Goal: Task Accomplishment & Management: Use online tool/utility

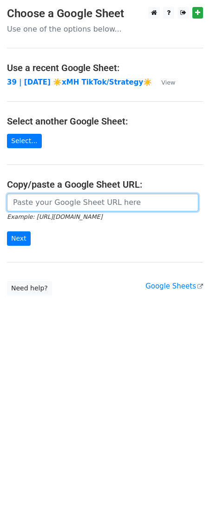
click at [84, 203] on input "url" at bounding box center [102, 203] width 191 height 18
paste input "https://docs.google.com/spreadsheets/d/1dj6Rh4FZ4X3_QQlngFLvkPmsXWYvQw-8AEK8e1W…"
type input "https://docs.google.com/spreadsheets/d/1dj6Rh4FZ4X3_QQlngFLvkPmsXWYvQw-8AEK8e1W…"
click at [7, 231] on input "Next" at bounding box center [19, 238] width 24 height 14
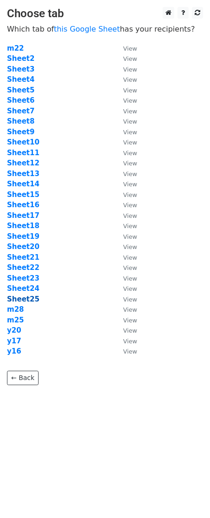
click at [22, 300] on strong "Sheet25" at bounding box center [23, 299] width 33 height 8
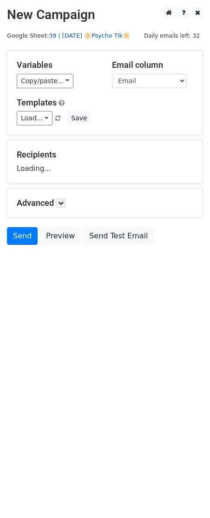
click at [78, 37] on link "39 | [DATE] 🔆Psycho Tik🔆" at bounding box center [89, 35] width 81 height 7
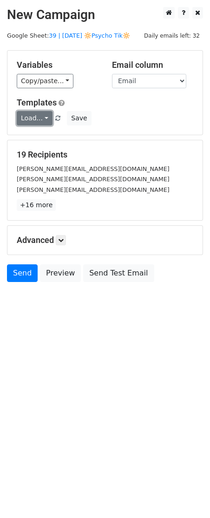
click at [31, 119] on link "Load..." at bounding box center [35, 118] width 36 height 14
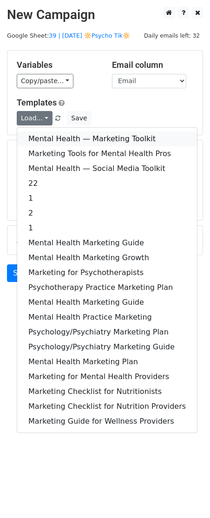
click at [56, 145] on link "Mental Health — Marketing Toolkit" at bounding box center [107, 138] width 180 height 15
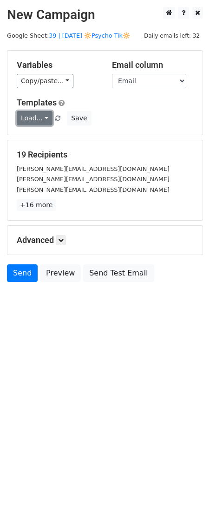
click at [35, 123] on link "Load..." at bounding box center [35, 118] width 36 height 14
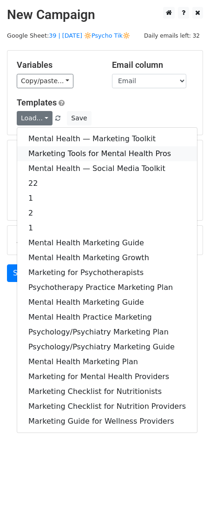
click at [39, 150] on link "Marketing Tools for Mental Health Pros" at bounding box center [107, 153] width 180 height 15
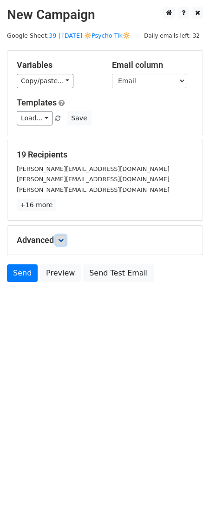
click at [60, 236] on link at bounding box center [61, 240] width 10 height 10
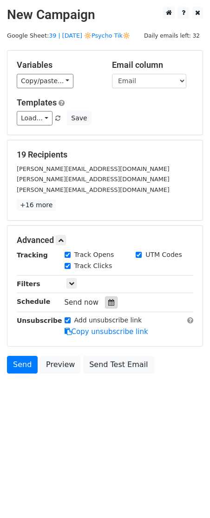
click at [108, 305] on icon at bounding box center [111, 302] width 6 height 7
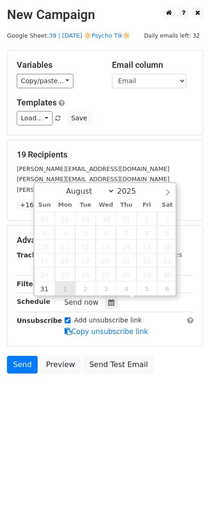
type input "2025-09-01 12:00"
select select "8"
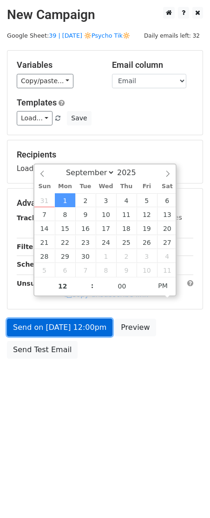
click at [68, 323] on form "Variables Copy/paste... {{Name}} {{Email}} Email column Name Email Templates Lo…" at bounding box center [105, 206] width 196 height 313
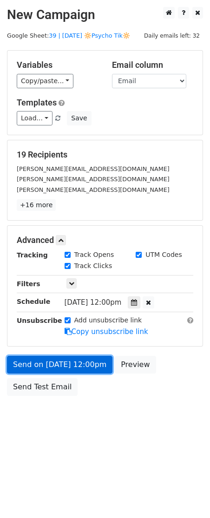
click at [49, 358] on link "Send on Sep 1 at 12:00pm" at bounding box center [59, 365] width 105 height 18
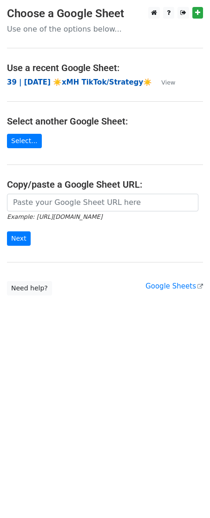
click at [48, 80] on strong "39 | [DATE] ☀️xMH TikTok/Strategy☀️" at bounding box center [79, 82] width 145 height 8
click at [52, 191] on main "Choose a Google Sheet Use one of the options below... Use a recent Google Sheet…" at bounding box center [105, 151] width 210 height 288
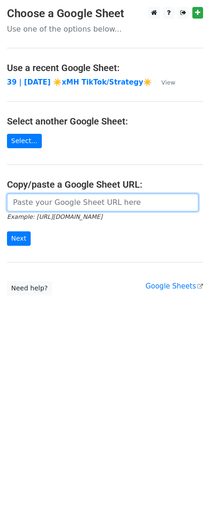
click at [48, 202] on input "url" at bounding box center [102, 203] width 191 height 18
paste input "[URL][DOMAIN_NAME]"
type input "[URL][DOMAIN_NAME]"
click at [7, 231] on input "Next" at bounding box center [19, 238] width 24 height 14
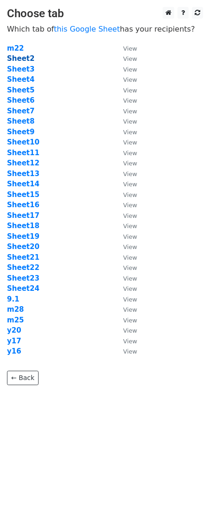
click at [27, 59] on strong "Sheet2" at bounding box center [20, 58] width 27 height 8
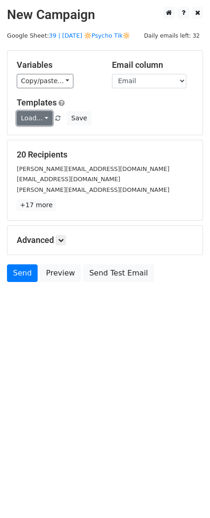
click at [44, 116] on link "Load..." at bounding box center [35, 118] width 36 height 14
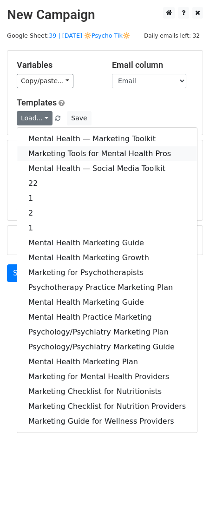
click at [72, 148] on link "Marketing Tools for Mental Health Pros" at bounding box center [107, 153] width 180 height 15
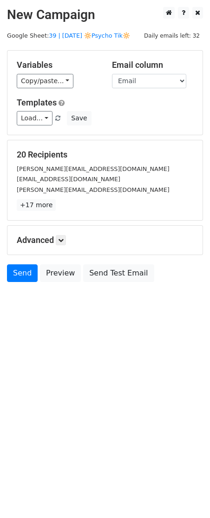
click at [65, 246] on div "Advanced Tracking Track Opens UTM Codes Track Clicks Filters Only include sprea…" at bounding box center [104, 240] width 195 height 29
click at [64, 241] on icon at bounding box center [61, 240] width 6 height 6
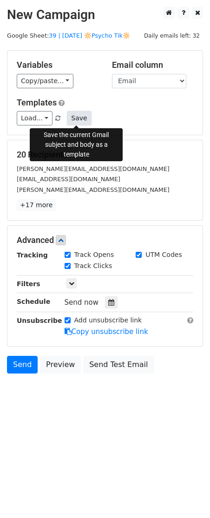
click at [77, 117] on button "Save" at bounding box center [79, 118] width 24 height 14
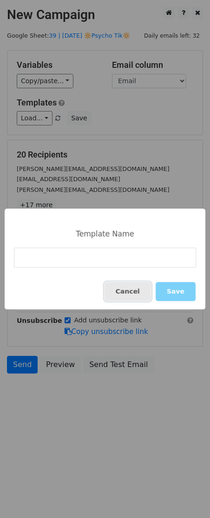
click at [145, 290] on button "Cancel" at bounding box center [128, 291] width 46 height 19
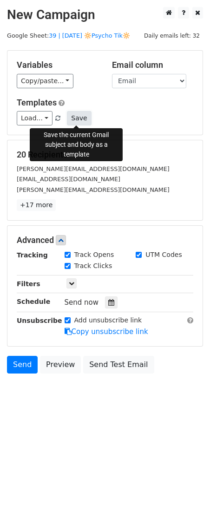
click at [73, 119] on button "Save" at bounding box center [79, 118] width 24 height 14
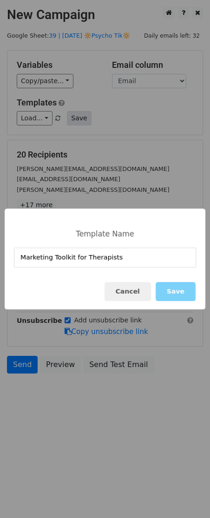
type input "Marketing Toolkit for Therapists"
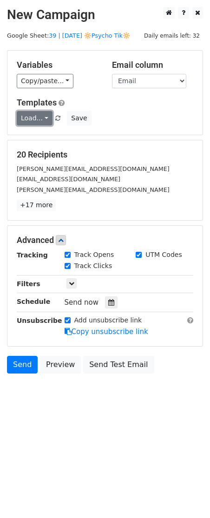
click at [43, 114] on link "Load..." at bounding box center [35, 118] width 36 height 14
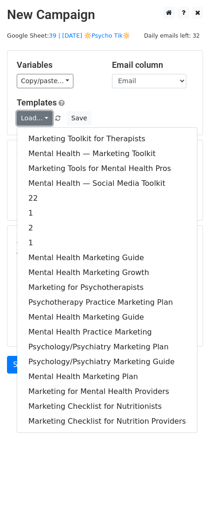
click at [43, 114] on link "Load..." at bounding box center [35, 118] width 36 height 14
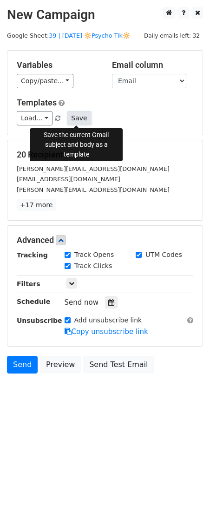
click at [74, 119] on button "Save" at bounding box center [79, 118] width 24 height 14
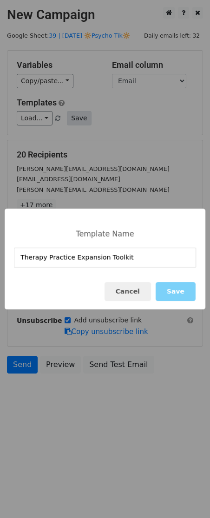
type input "Therapy Practice Expansion Toolkit"
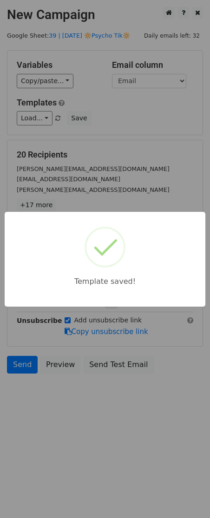
drag, startPoint x: 112, startPoint y: 198, endPoint x: 111, endPoint y: 164, distance: 34.9
click at [112, 198] on div "Template saved!" at bounding box center [105, 259] width 210 height 518
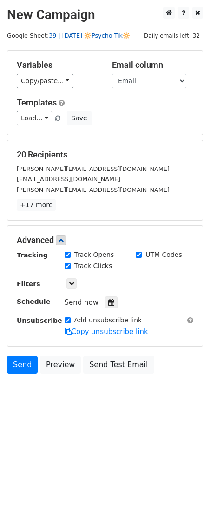
click at [90, 39] on link "39 | [DATE] 🔆Psycho Tik🔆" at bounding box center [89, 35] width 81 height 7
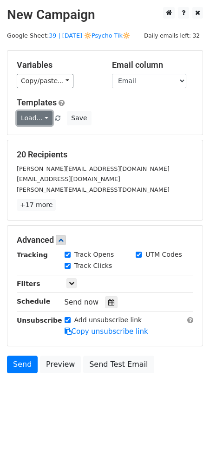
click at [38, 119] on link "Load..." at bounding box center [35, 118] width 36 height 14
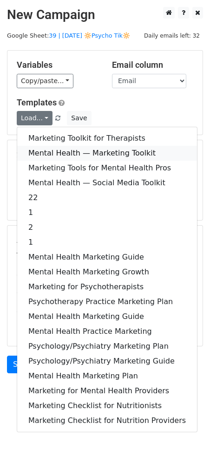
click at [59, 151] on link "Mental Health — Marketing Toolkit" at bounding box center [107, 153] width 180 height 15
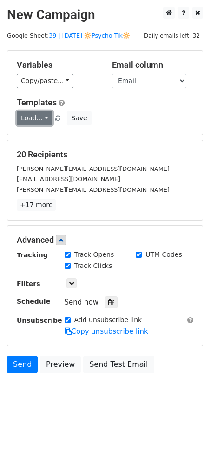
click at [30, 121] on link "Load..." at bounding box center [35, 118] width 36 height 14
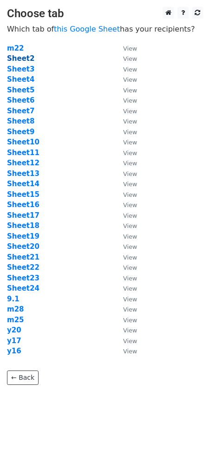
click at [23, 58] on strong "Sheet2" at bounding box center [20, 58] width 27 height 8
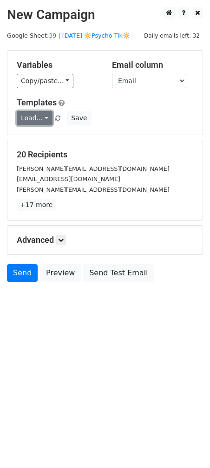
click at [33, 119] on link "Load..." at bounding box center [35, 118] width 36 height 14
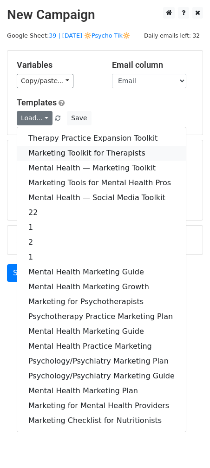
click at [33, 151] on link "Marketing Toolkit for Therapists" at bounding box center [101, 153] width 169 height 15
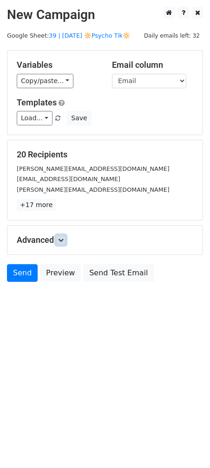
click at [58, 239] on link at bounding box center [61, 240] width 10 height 10
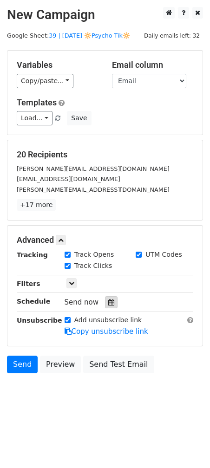
click at [108, 300] on icon at bounding box center [111, 302] width 6 height 7
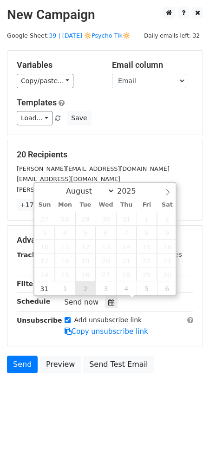
type input "2025-09-02 12:00"
select select "8"
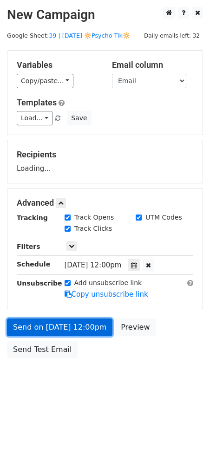
click at [65, 328] on link "Send on Sep 2 at 12:00pm" at bounding box center [59, 328] width 105 height 18
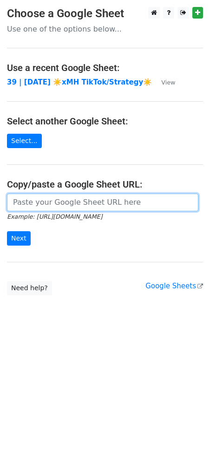
click at [42, 209] on input "url" at bounding box center [102, 203] width 191 height 18
paste input "[URL][DOMAIN_NAME]"
type input "[URL][DOMAIN_NAME]"
click at [7, 231] on input "Next" at bounding box center [19, 238] width 24 height 14
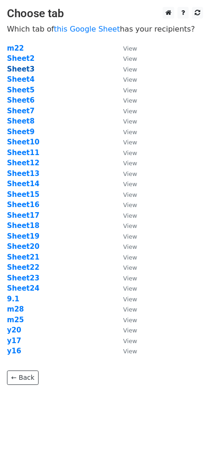
click at [26, 70] on strong "Sheet3" at bounding box center [20, 69] width 27 height 8
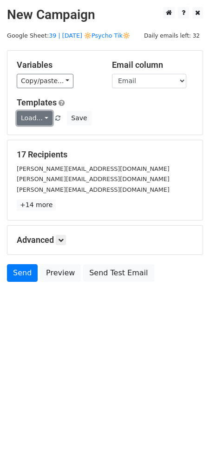
click at [40, 120] on link "Load..." at bounding box center [35, 118] width 36 height 14
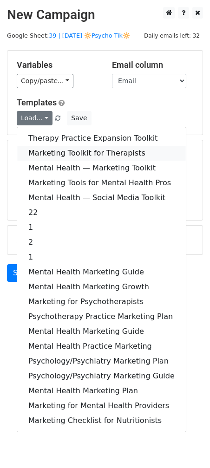
click at [43, 151] on link "Marketing Toolkit for Therapists" at bounding box center [101, 153] width 169 height 15
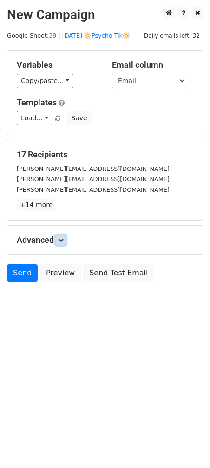
click at [61, 242] on icon at bounding box center [61, 240] width 6 height 6
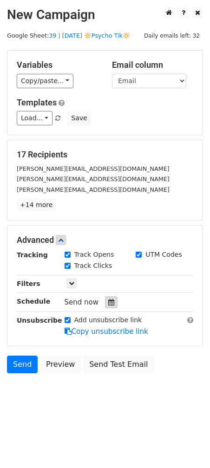
click at [106, 305] on div at bounding box center [111, 302] width 13 height 12
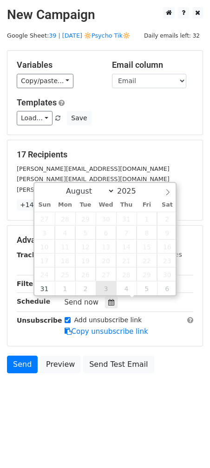
type input "2025-09-03 12:00"
select select "8"
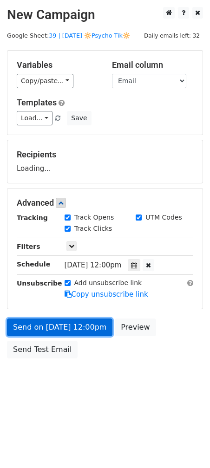
click at [70, 330] on link "Send on Sep 3 at 12:00pm" at bounding box center [59, 328] width 105 height 18
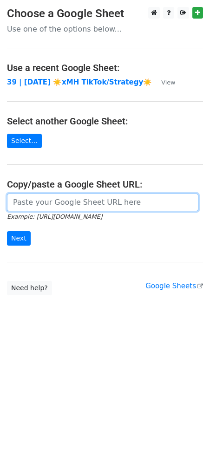
click at [70, 208] on input "url" at bounding box center [102, 203] width 191 height 18
paste input "https://docs.google.com/spreadsheets/d/1dj6Rh4FZ4X3_QQlngFLvkPmsXWYvQw-8AEK8e1W…"
type input "https://docs.google.com/spreadsheets/d/1dj6Rh4FZ4X3_QQlngFLvkPmsXWYvQw-8AEK8e1W…"
click at [7, 231] on input "Next" at bounding box center [19, 238] width 24 height 14
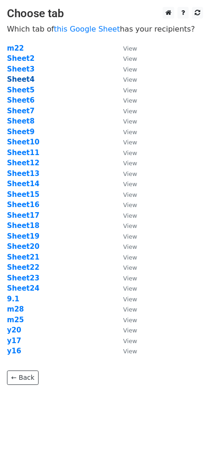
click at [28, 78] on strong "Sheet4" at bounding box center [20, 79] width 27 height 8
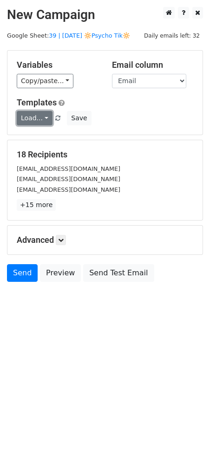
click at [34, 122] on link "Load..." at bounding box center [35, 118] width 36 height 14
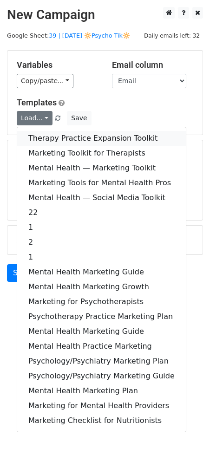
click at [41, 139] on link "Therapy Practice Expansion Toolkit" at bounding box center [101, 138] width 169 height 15
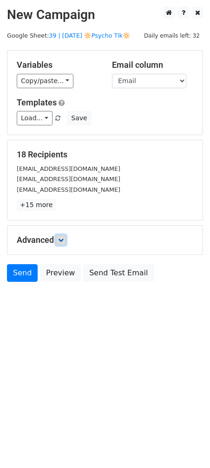
click at [66, 239] on link at bounding box center [61, 240] width 10 height 10
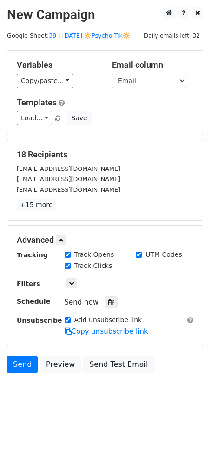
click at [108, 294] on div "Tracking Track Opens UTM Codes Track Clicks Filters Only include spreadsheet ro…" at bounding box center [105, 293] width 177 height 87
click at [108, 299] on icon at bounding box center [111, 302] width 6 height 7
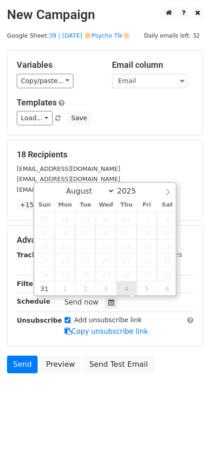
type input "[DATE] 12:00"
select select "8"
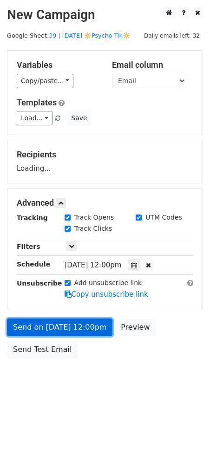
click at [100, 328] on link "Send on [DATE] 12:00pm" at bounding box center [59, 328] width 105 height 18
